Goal: Information Seeking & Learning: Learn about a topic

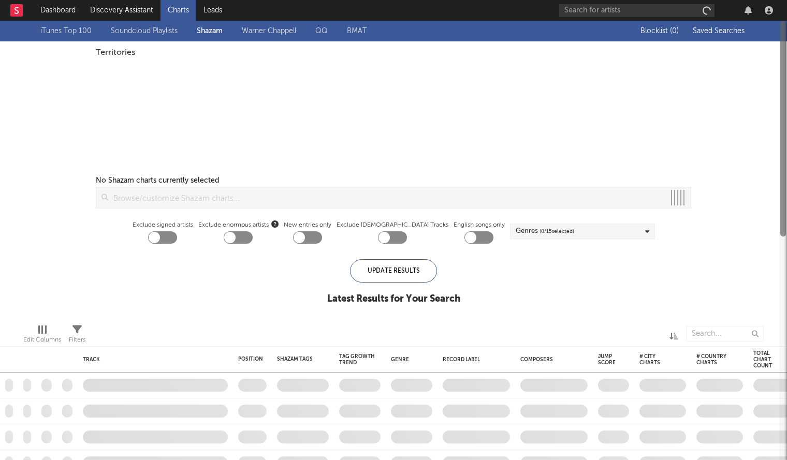
checkbox input "true"
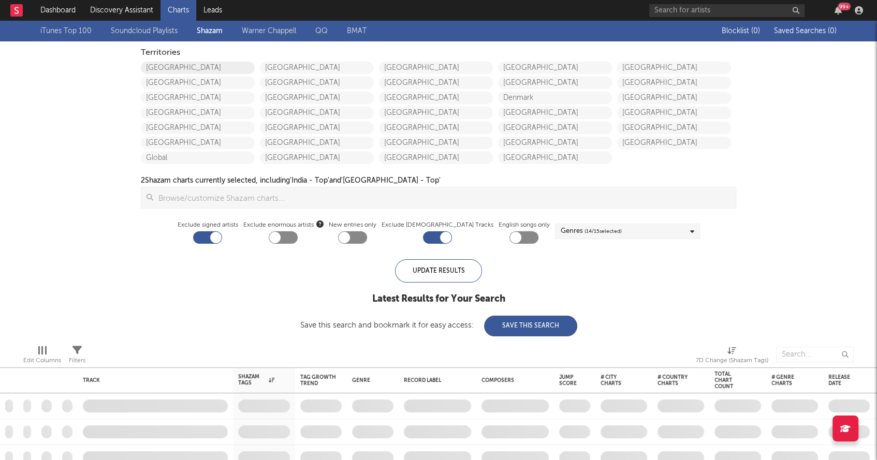
click at [178, 63] on link "[GEOGRAPHIC_DATA]" at bounding box center [198, 68] width 114 height 12
checkbox input "true"
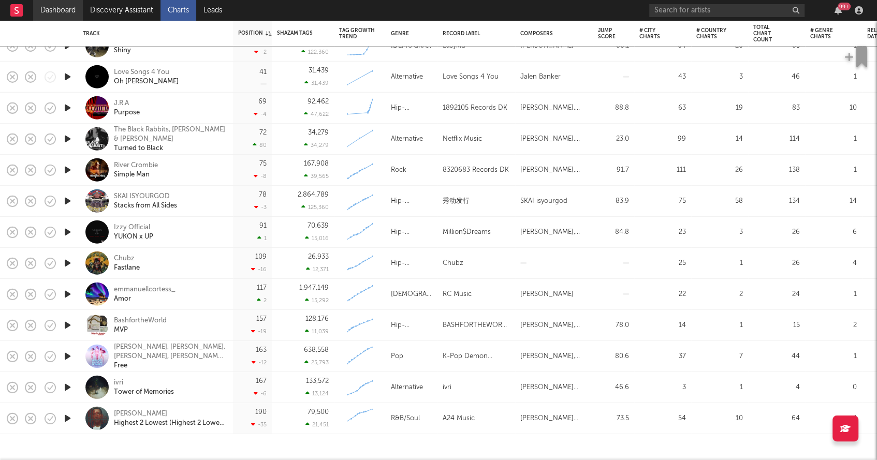
click at [60, 15] on link "Dashboard" at bounding box center [58, 10] width 50 height 21
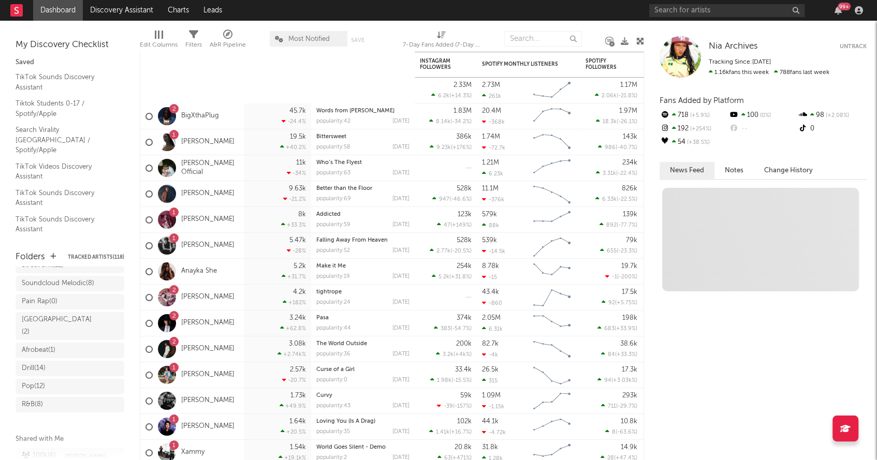
scroll to position [191, 0]
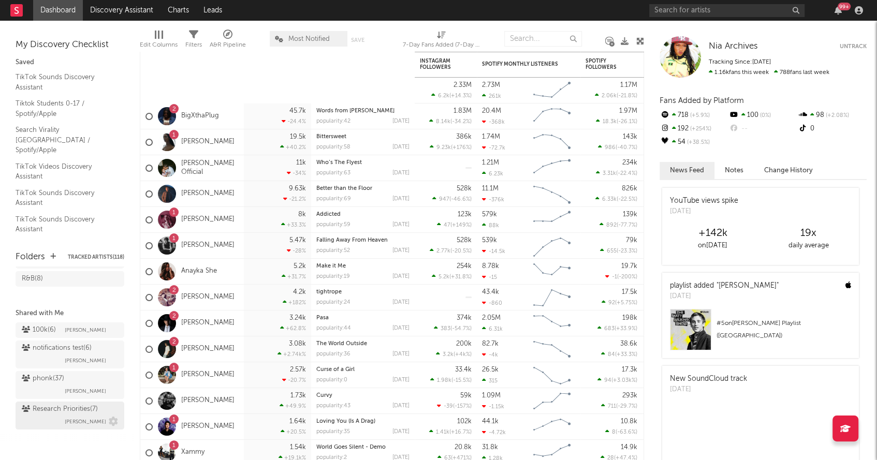
click at [86, 416] on span "Brendan Condron" at bounding box center [85, 422] width 41 height 12
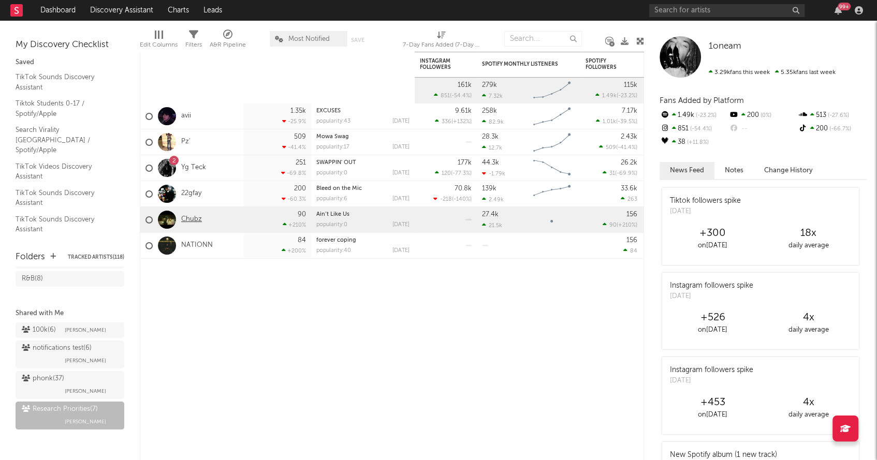
click at [193, 219] on link "Chubz" at bounding box center [191, 219] width 21 height 9
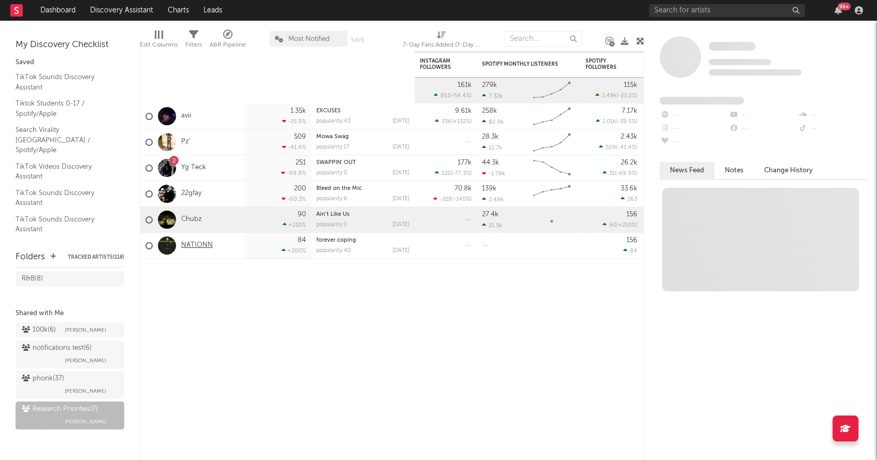
click at [205, 248] on link "NATIONN" at bounding box center [197, 245] width 32 height 9
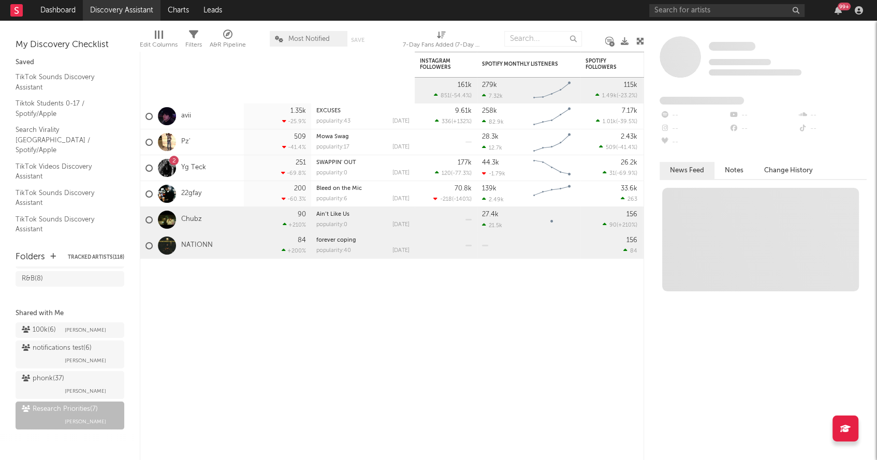
click at [136, 8] on link "Discovery Assistant" at bounding box center [122, 10] width 78 height 21
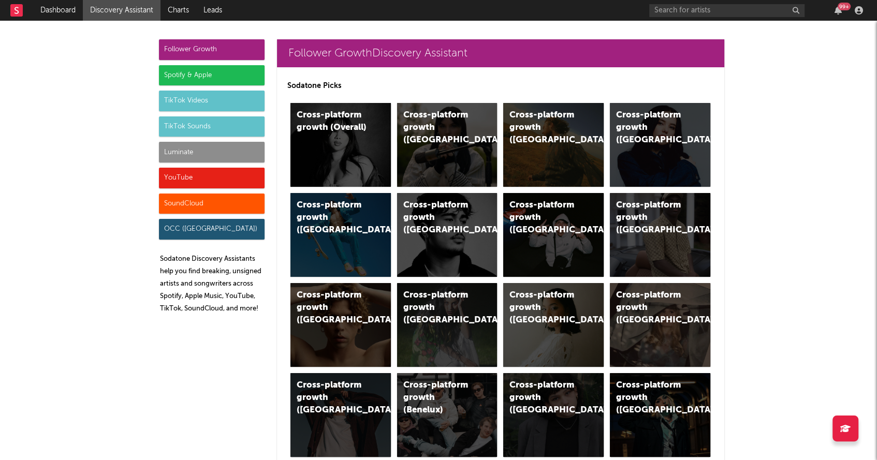
click at [174, 147] on div "Luminate" at bounding box center [212, 152] width 106 height 21
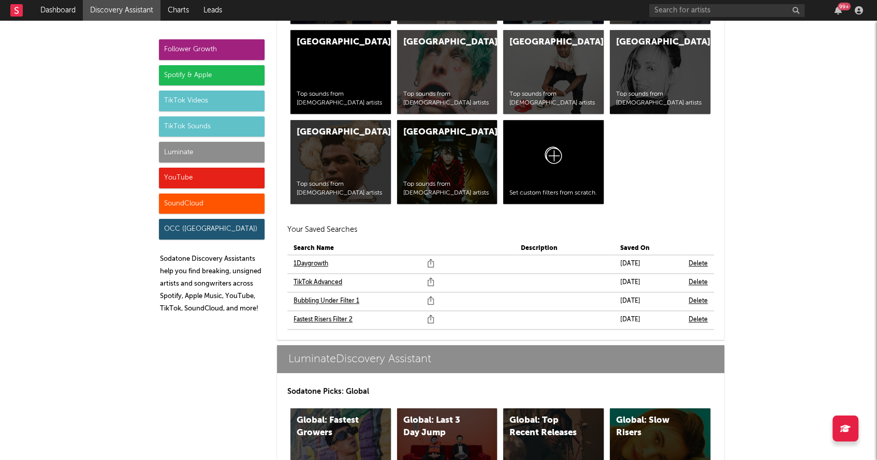
scroll to position [4723, 0]
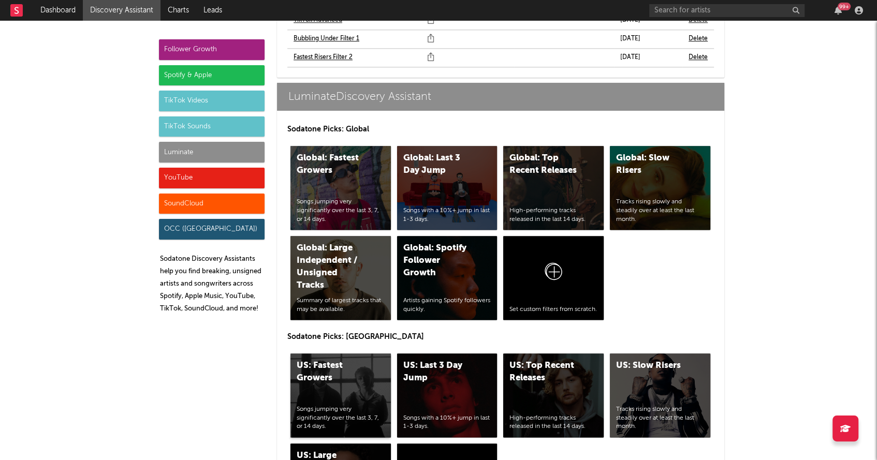
click at [342, 354] on div "US: Fastest Growers Songs jumping very significantly over the last 3, 7, or 14 …" at bounding box center [341, 396] width 100 height 84
click at [534, 361] on div "US: Top Recent Releases High-performing tracks released in the last 14 days." at bounding box center [553, 396] width 100 height 84
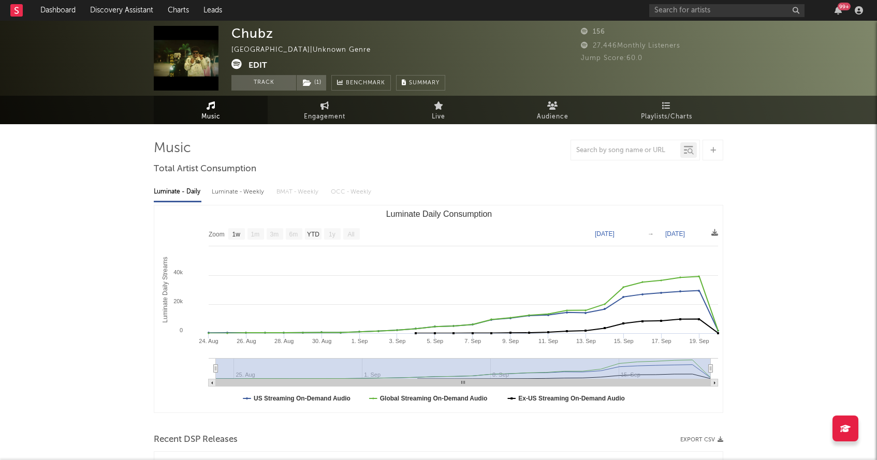
select select "1w"
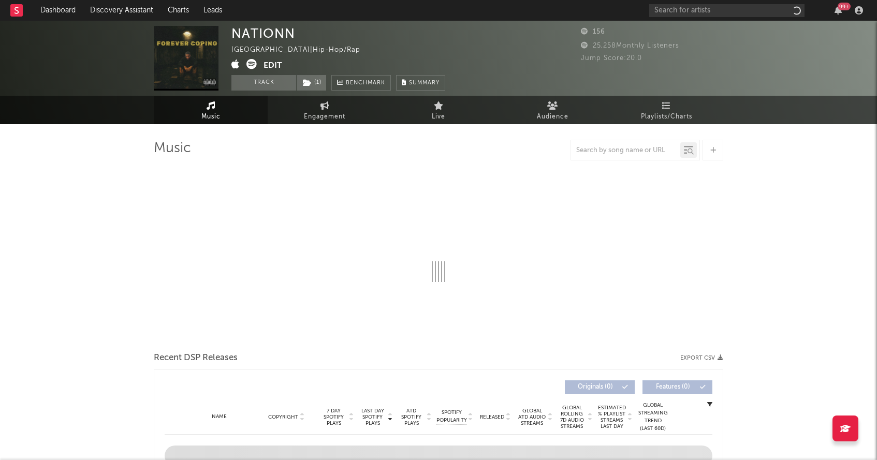
select select "1w"
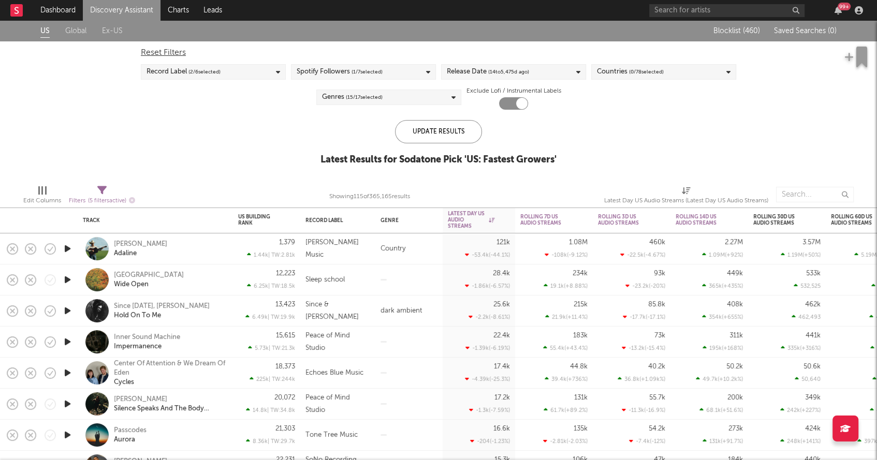
click at [566, 70] on div "Release Date ( 14 to 5,475 d ago)" at bounding box center [513, 72] width 145 height 16
click at [497, 149] on input "14" at bounding box center [494, 152] width 26 height 16
type input "1"
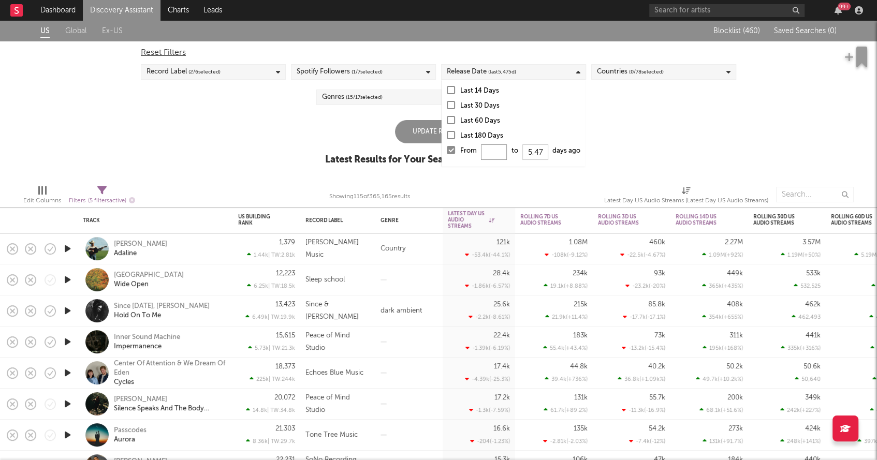
type input "0"
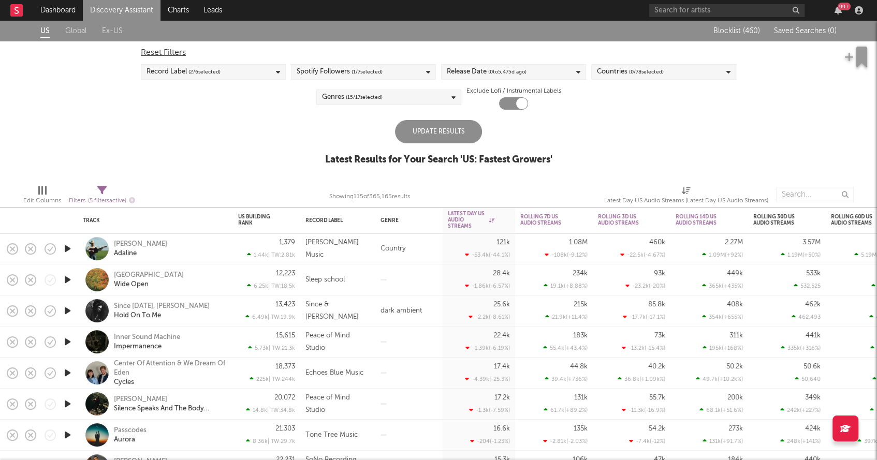
click at [426, 124] on div "Update Results" at bounding box center [438, 131] width 87 height 23
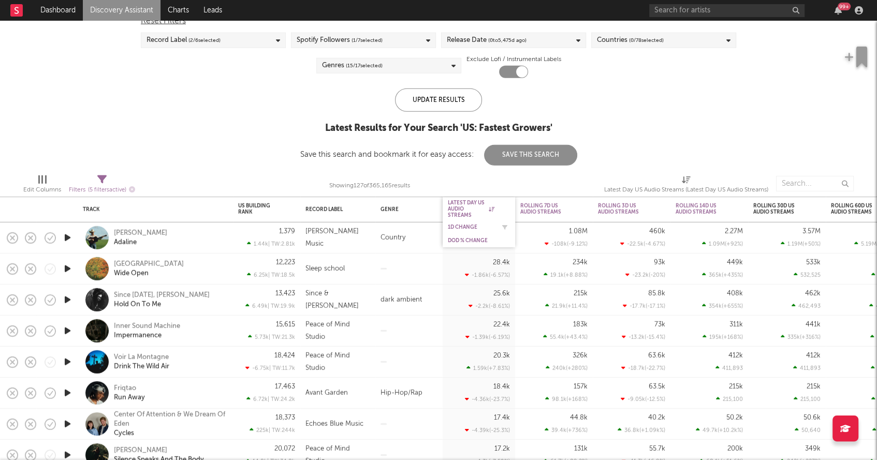
click at [468, 224] on div "1D Change" at bounding box center [471, 227] width 47 height 6
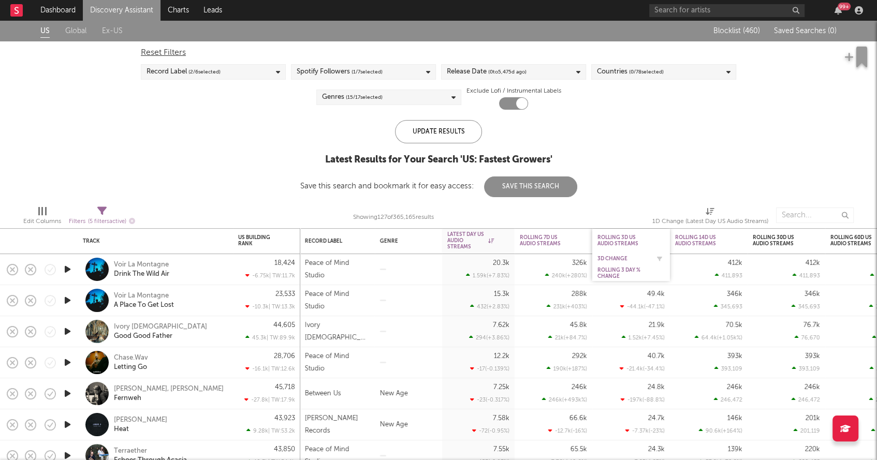
click at [614, 261] on div "3D Change" at bounding box center [624, 259] width 52 height 6
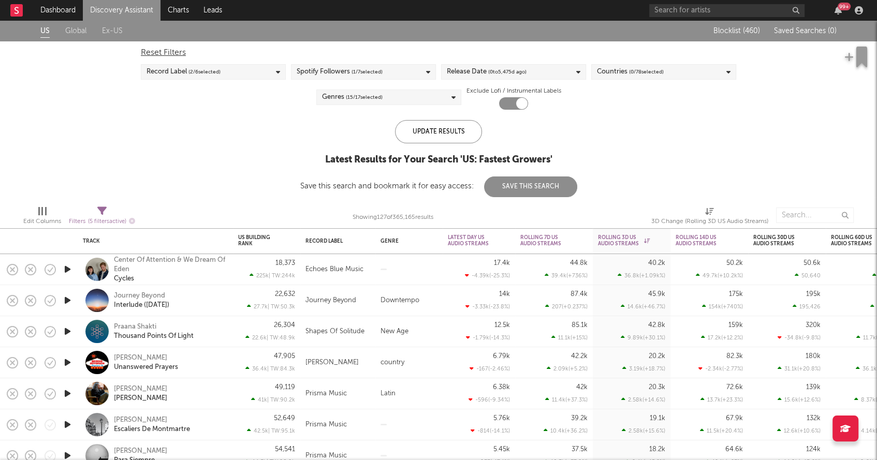
click at [207, 280] on div "Center Of Attention & We Dream Of Eden Cycles" at bounding box center [169, 270] width 111 height 28
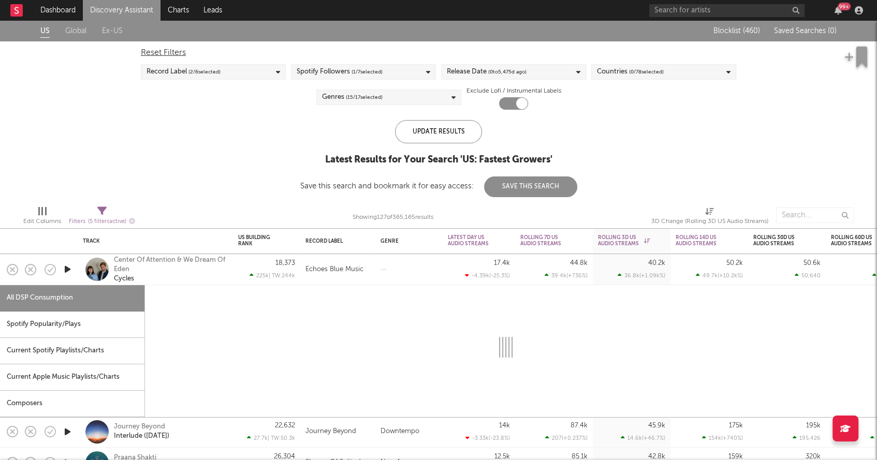
select select "1w"
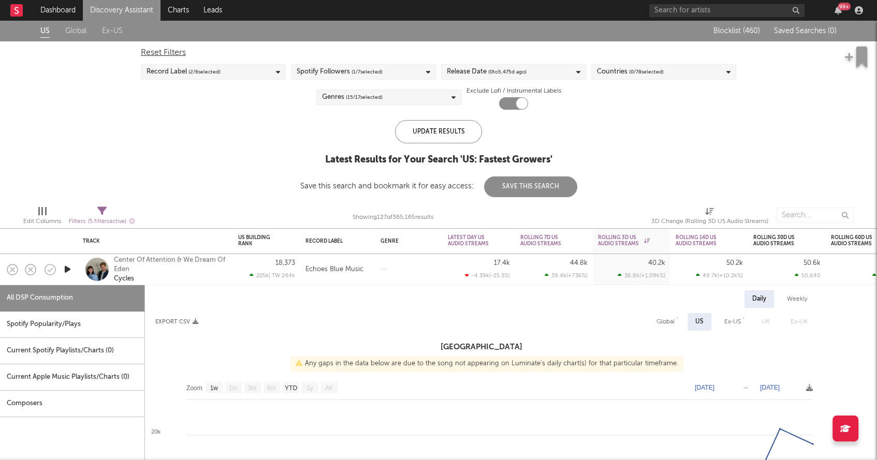
click at [189, 275] on div "Center Of Attention & We Dream Of Eden Cycles" at bounding box center [169, 270] width 111 height 28
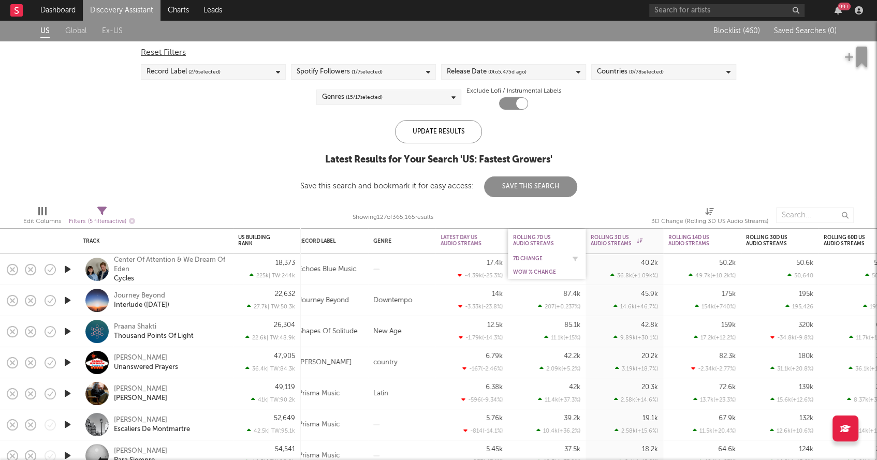
click at [536, 259] on div "7D Change" at bounding box center [539, 259] width 52 height 6
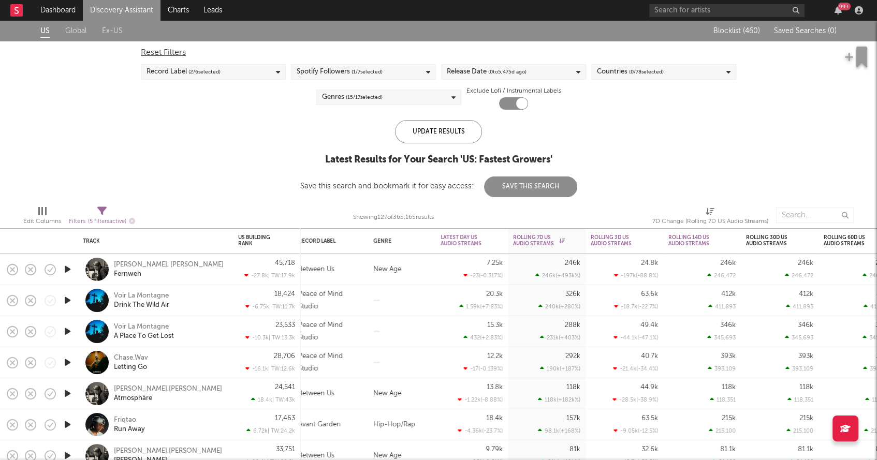
click at [357, 104] on div "Genres ( 15 / 17 selected)" at bounding box center [388, 98] width 145 height 16
click at [259, 144] on div "US Global Ex-US Blocklist ( 460 ) Saved Searches ( 0 ) Reset Filters Record Lab…" at bounding box center [438, 109] width 877 height 177
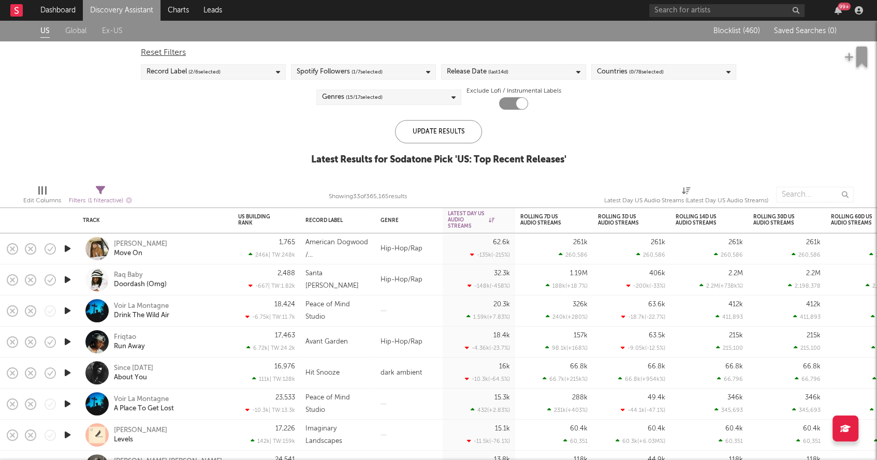
click at [524, 67] on div "Release Date (last 14 d)" at bounding box center [513, 72] width 145 height 16
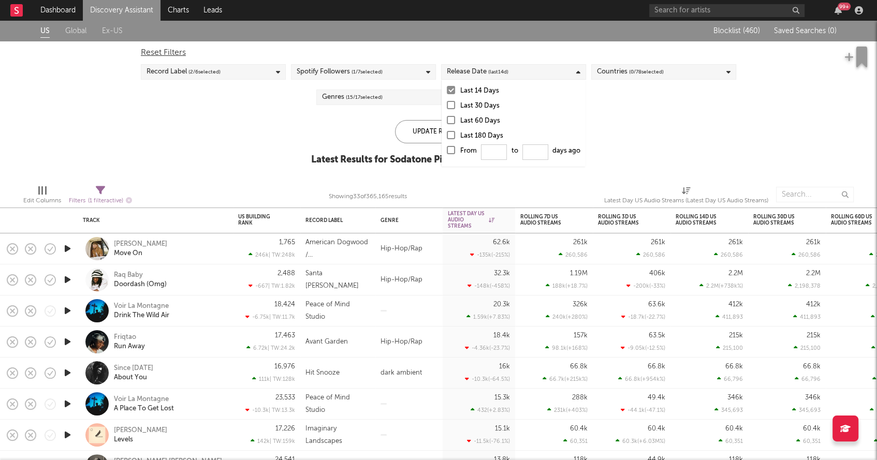
click at [524, 67] on div "Release Date (last 14 d)" at bounding box center [513, 72] width 145 height 16
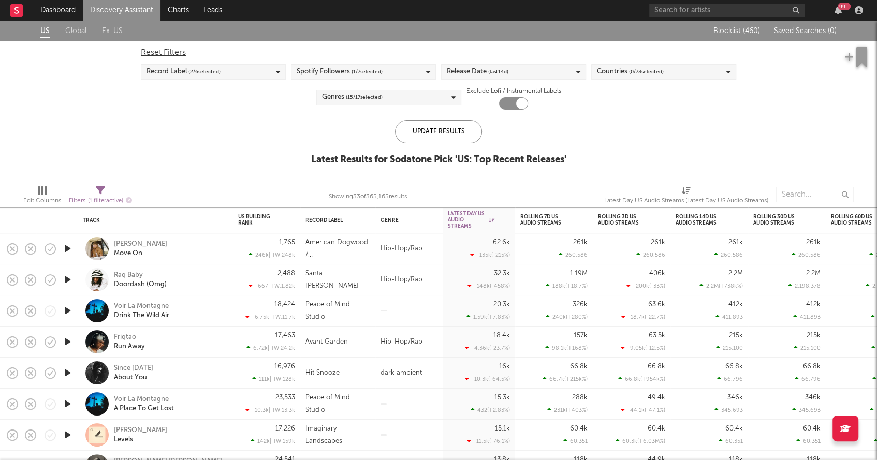
click at [522, 71] on div "Release Date (last 14 d)" at bounding box center [513, 72] width 145 height 16
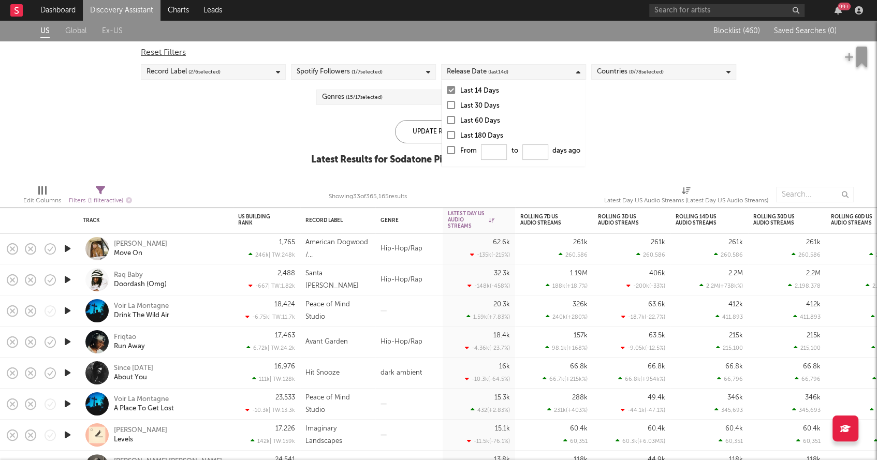
click at [452, 154] on label "From to days ago" at bounding box center [514, 153] width 134 height 17
click at [447, 154] on input "From to days ago" at bounding box center [447, 153] width 0 height 17
click at [486, 154] on input "From to days ago" at bounding box center [494, 152] width 26 height 16
type input "0"
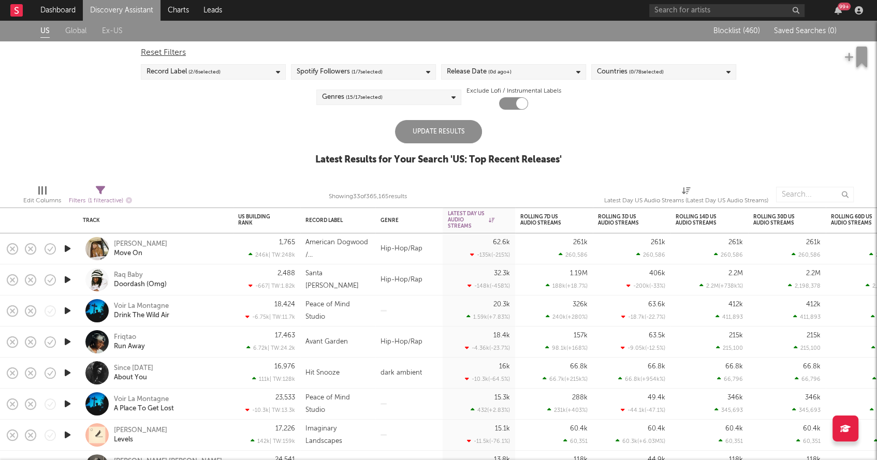
click at [414, 135] on div "Update Results" at bounding box center [438, 131] width 87 height 23
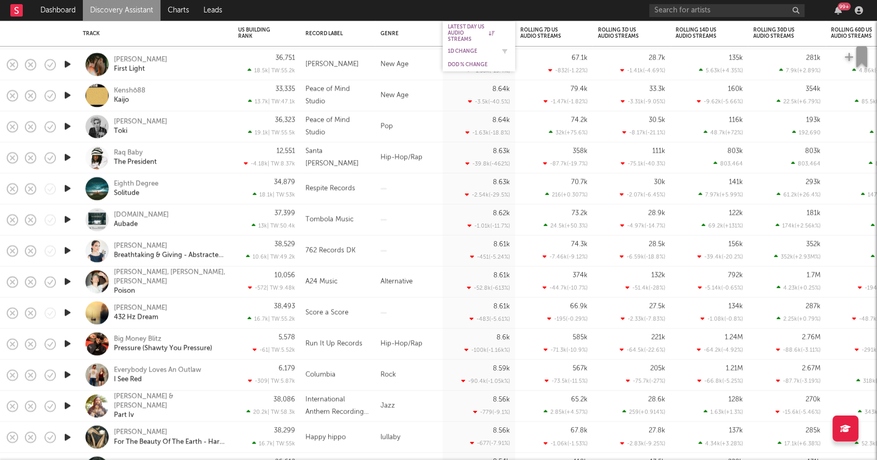
click at [460, 49] on div "1D Change" at bounding box center [471, 51] width 47 height 6
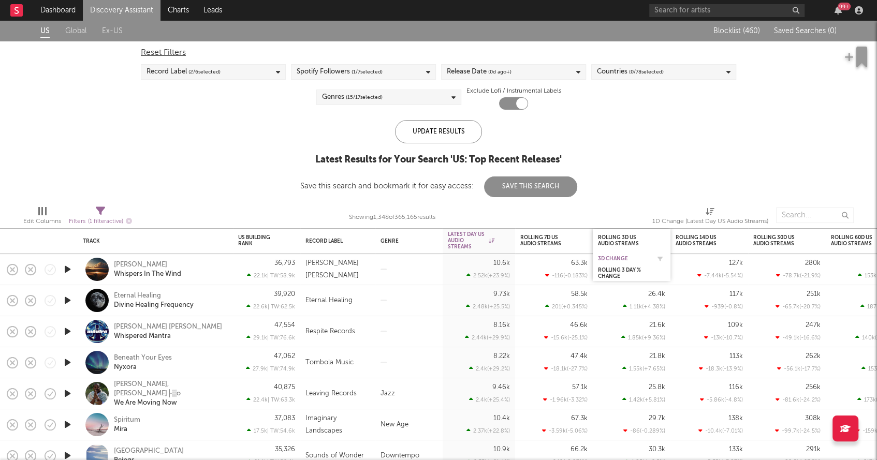
click at [604, 258] on div "3D Change" at bounding box center [624, 259] width 52 height 6
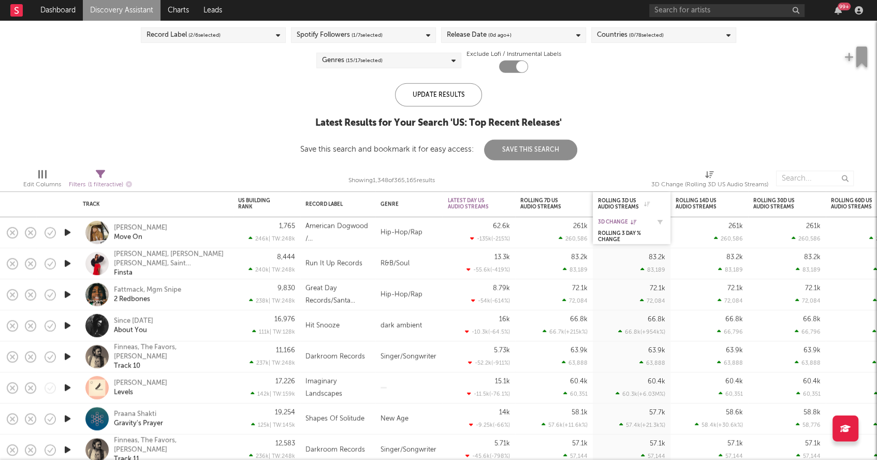
click at [617, 219] on div "3D Change" at bounding box center [624, 222] width 52 height 6
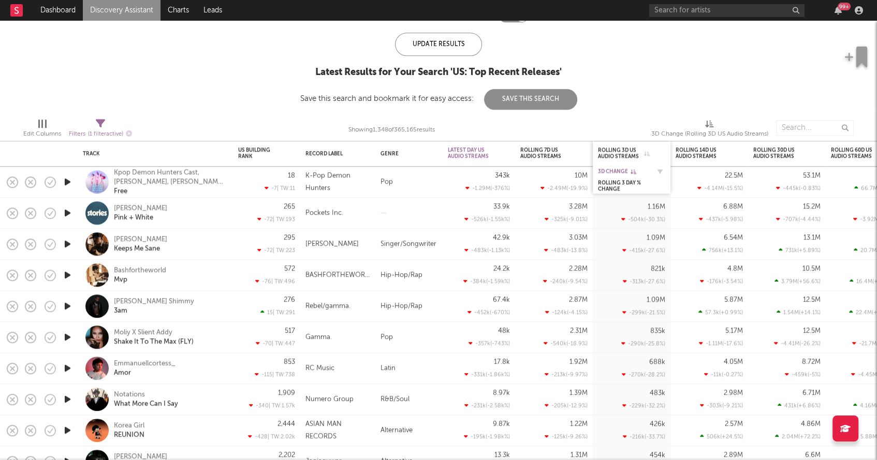
click at [611, 169] on div "3D Change" at bounding box center [624, 171] width 52 height 6
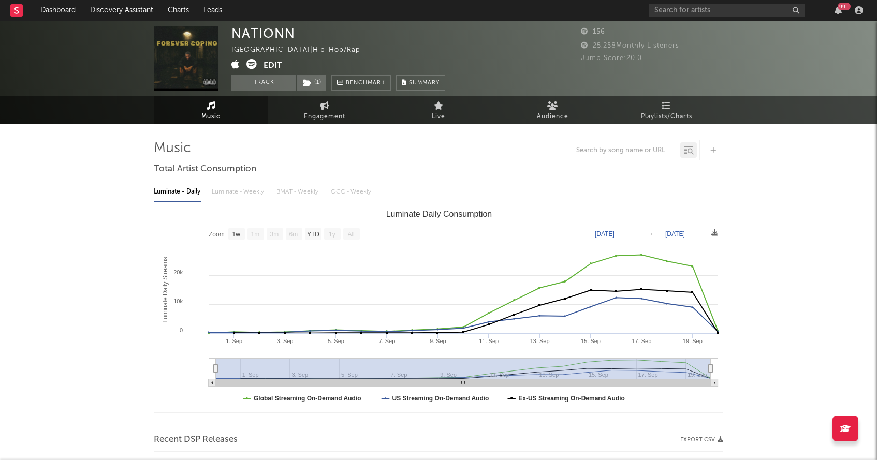
select select "1w"
